Goal: Task Accomplishment & Management: Manage account settings

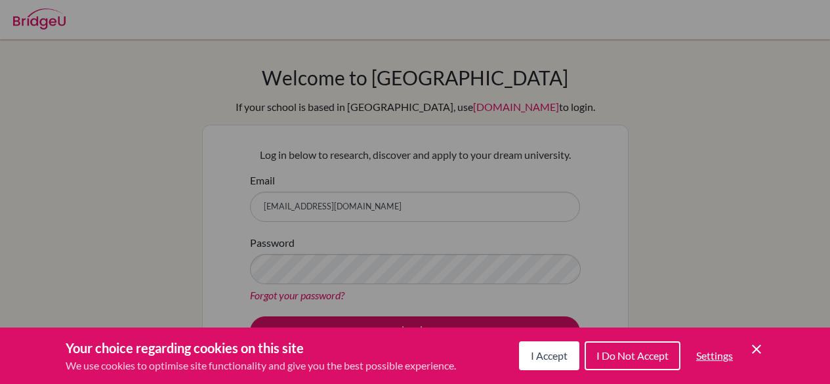
scroll to position [133, 0]
type input "[EMAIL_ADDRESS][DOMAIN_NAME]"
click at [526, 352] on button "I Accept" at bounding box center [549, 355] width 60 height 29
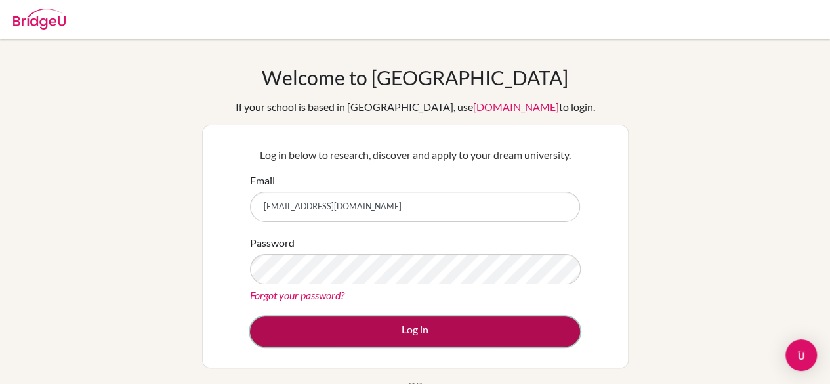
drag, startPoint x: 516, startPoint y: 345, endPoint x: 487, endPoint y: 327, distance: 33.9
click at [487, 327] on button "Log in" at bounding box center [415, 331] width 330 height 30
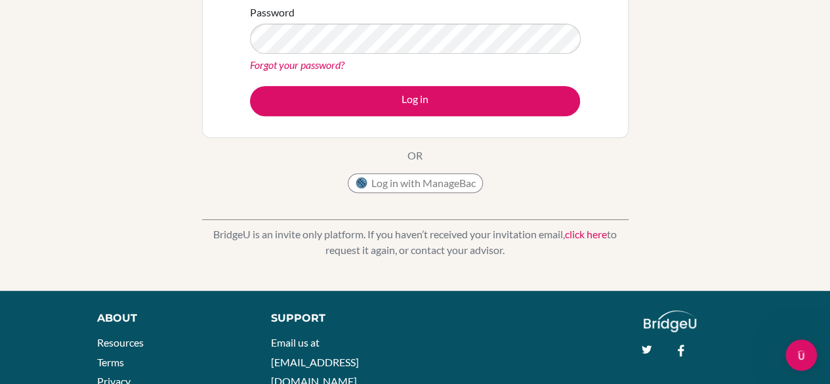
type input "[EMAIL_ADDRESS][DOMAIN_NAME]"
click at [384, 179] on button "Log in with ManageBac" at bounding box center [415, 183] width 135 height 20
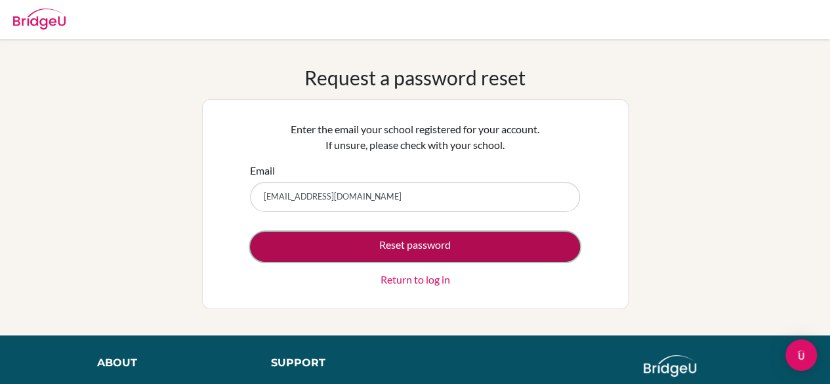
click at [407, 239] on button "Reset password" at bounding box center [415, 247] width 330 height 30
click at [441, 239] on button "Reset password" at bounding box center [415, 247] width 330 height 30
